Goal: Task Accomplishment & Management: Manage account settings

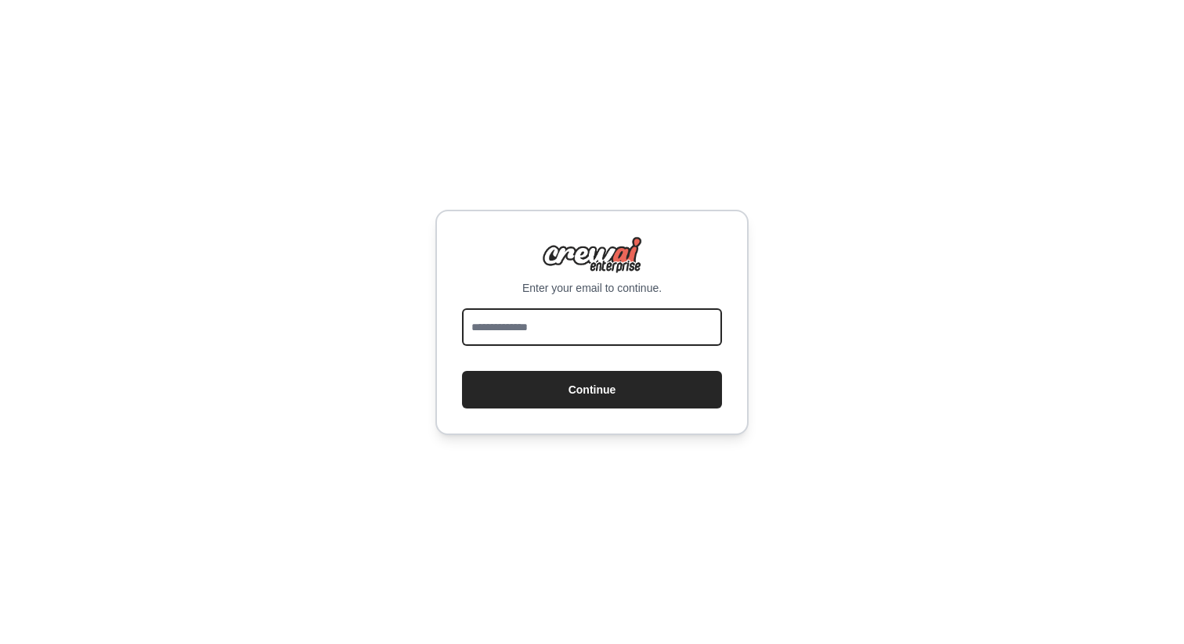
click at [536, 326] on input "email" at bounding box center [592, 327] width 260 height 38
type input "**********"
click at [462, 371] on button "Continue" at bounding box center [592, 390] width 260 height 38
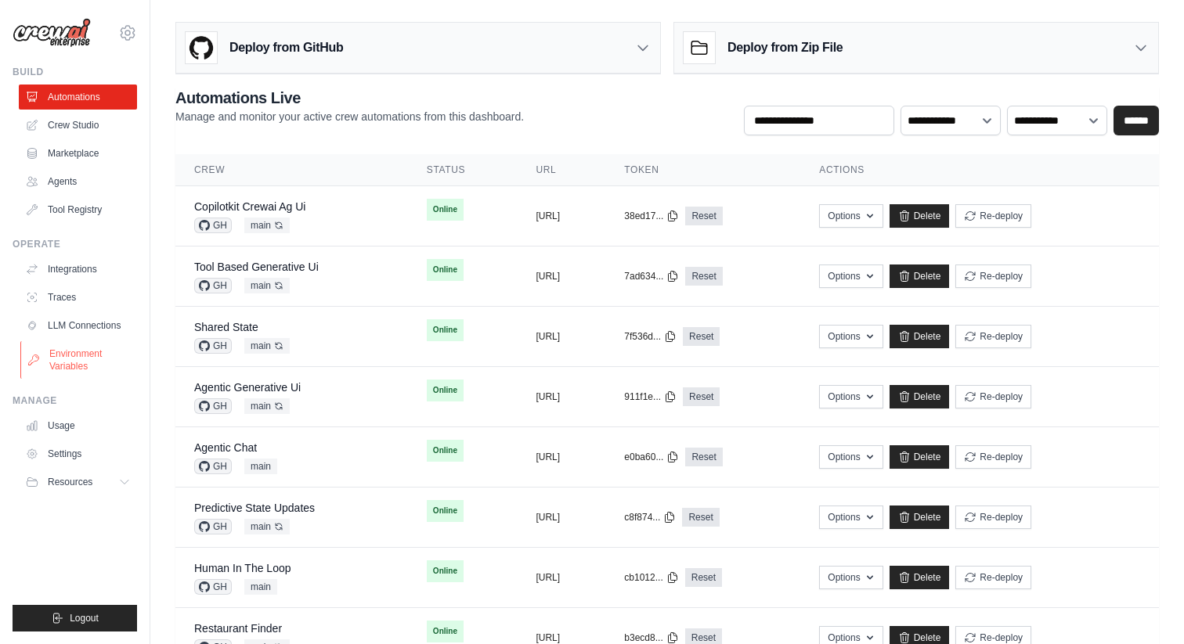
click at [56, 359] on link "Environment Variables" at bounding box center [79, 360] width 118 height 38
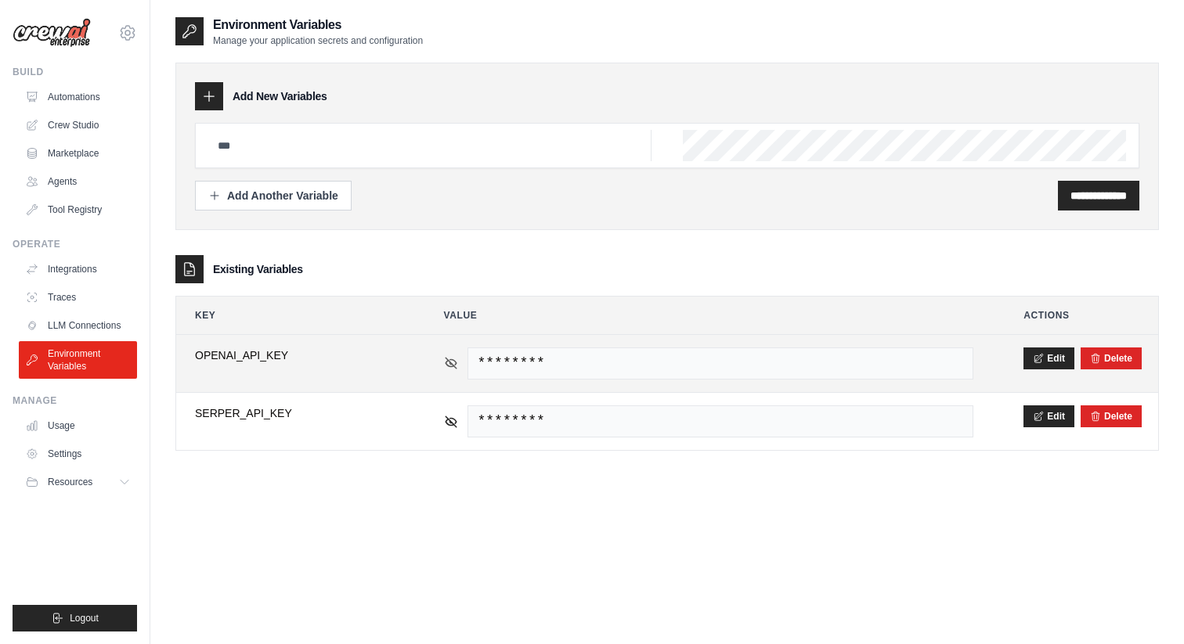
click at [449, 365] on icon at bounding box center [451, 363] width 14 height 14
click at [544, 362] on span "sk-proj-ad_SbPBIL3Zc1g12XyUWMdiKgydQ79lm0_FrmRp55QqrDNhA9w8ATvTFMdOd-XUdZjv_eAu…" at bounding box center [720, 364] width 506 height 32
click at [618, 360] on span "sk-proj-ad_SbPBIL3Zc1g12XyUWMdiKgydQ79lm0_FrmRp55QqrDNhA9w8ATvTFMdOd-XUdZjv_eAu…" at bounding box center [720, 364] width 506 height 32
click at [627, 360] on span "sk-proj-ad_SbPBIL3Zc1g12XyUWMdiKgydQ79lm0_FrmRp55QqrDNhA9w8ATvTFMdOd-XUdZjv_eAu…" at bounding box center [720, 364] width 506 height 32
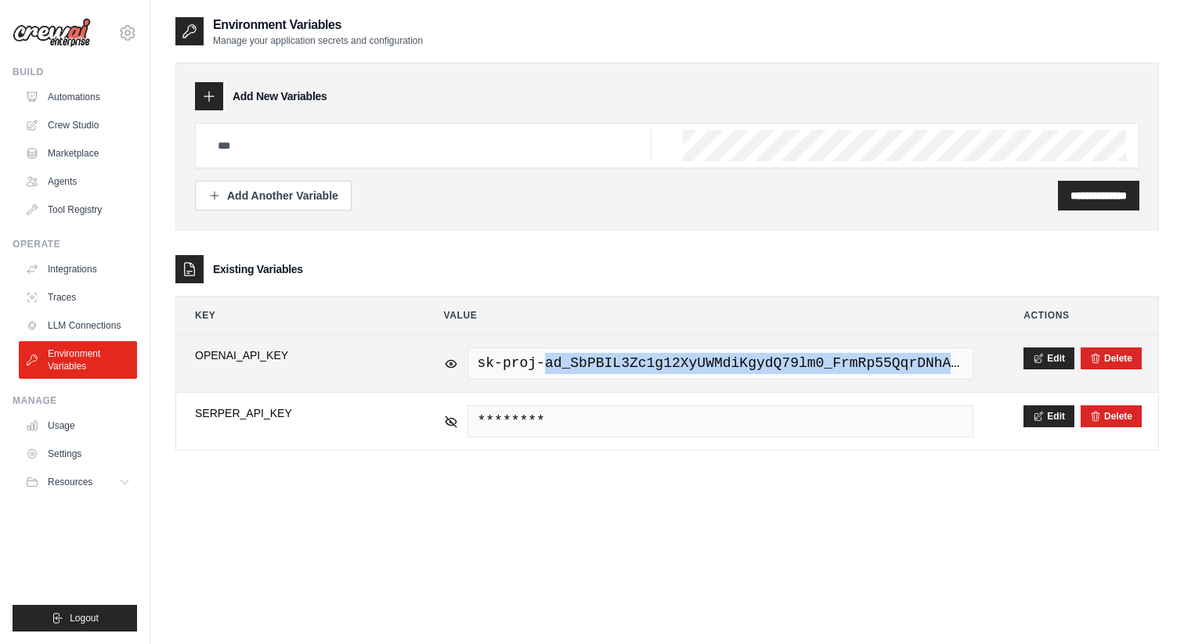
click at [627, 360] on span "sk-proj-ad_SbPBIL3Zc1g12XyUWMdiKgydQ79lm0_FrmRp55QqrDNhA9w8ATvTFMdOd-XUdZjv_eAu…" at bounding box center [720, 364] width 506 height 32
click at [1045, 351] on button "Edit" at bounding box center [1048, 358] width 51 height 22
